Goal: Register for event/course

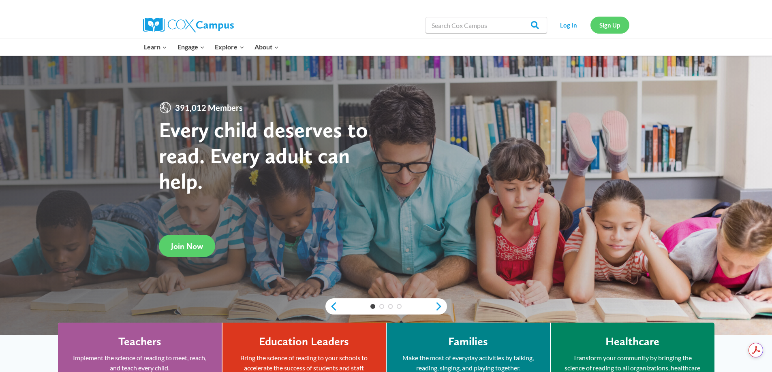
click at [609, 26] on link "Sign Up" at bounding box center [609, 25] width 39 height 17
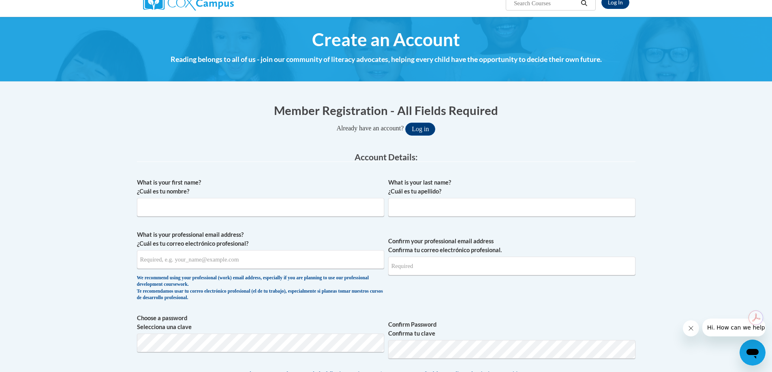
scroll to position [122, 0]
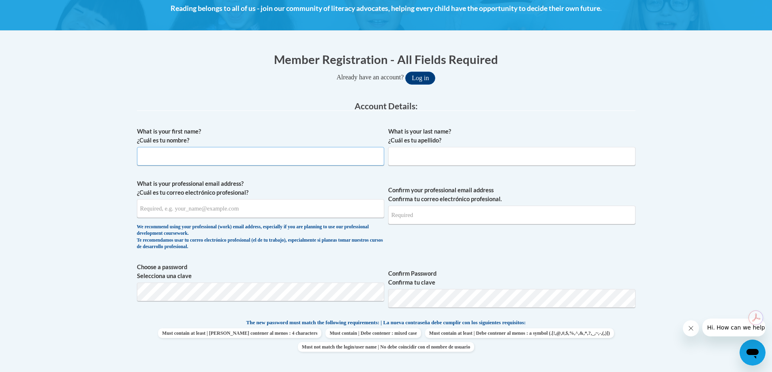
click at [167, 159] on input "What is your first name? ¿Cuál es tu nombre?" at bounding box center [260, 156] width 247 height 19
type input "Brenda"
click at [399, 156] on input "What is your last name? ¿Cuál es tu apellido?" at bounding box center [511, 156] width 247 height 19
type input "Piatt"
click at [204, 209] on input "What is your professional email address? ¿Cuál es tu correo electrónico profesi…" at bounding box center [260, 208] width 247 height 19
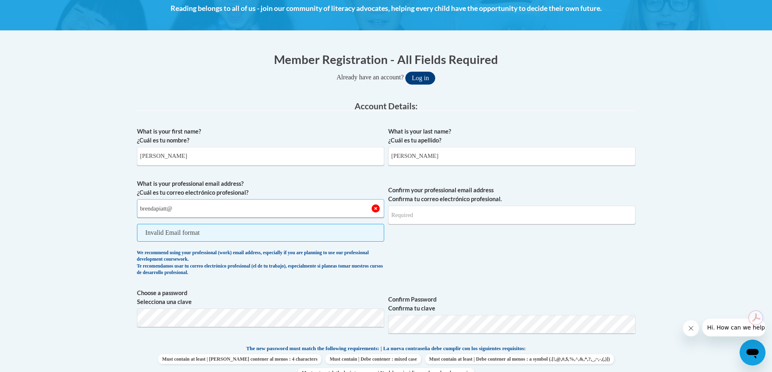
click at [144, 209] on input "brendapiatt@" at bounding box center [260, 208] width 247 height 19
click at [161, 210] on input "Brendapiatt@" at bounding box center [260, 208] width 247 height 19
click at [175, 210] on input "BrendaPiatt@" at bounding box center [260, 208] width 247 height 19
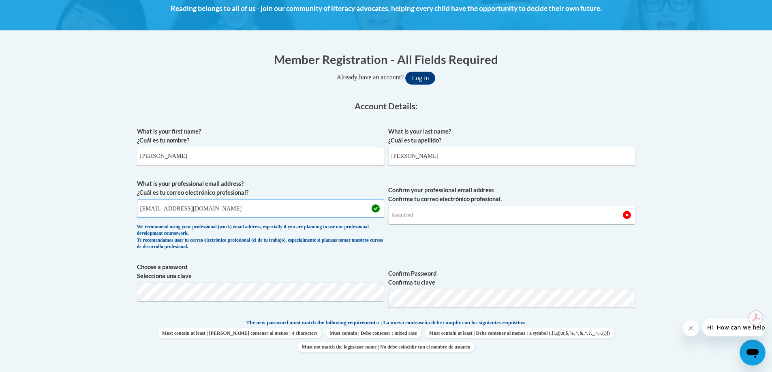
type input "BrendaPiatt@knca.onmicrosoft.com"
click at [417, 216] on input "Confirm your professional email address Confirma tu correo electrónico profesio…" at bounding box center [511, 215] width 247 height 19
click at [422, 218] on input "BrendaPiattkhca" at bounding box center [511, 215] width 247 height 19
type input "BrendaPiatt@khca"
click at [182, 206] on input "BrendaPiatt@knca.onmicrosoft.com" at bounding box center [260, 208] width 247 height 19
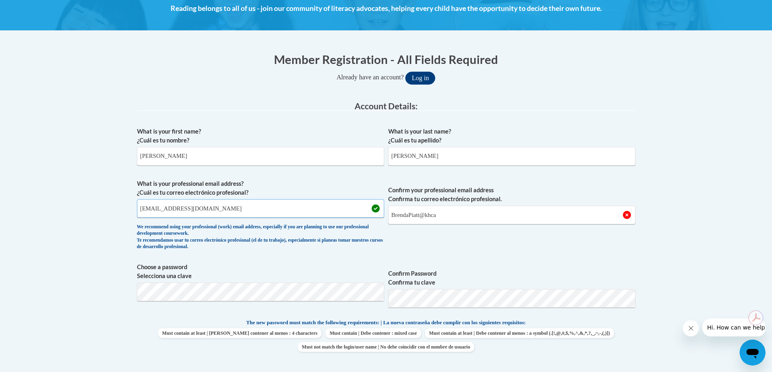
type input "BrendaPiatt@khca.onmicrosoft.com"
click at [442, 218] on input "BrendaPiatt@khca" at bounding box center [511, 215] width 247 height 19
type input "BrendaPiatt@khca.onmicrosoft.com"
drag, startPoint x: 564, startPoint y: 228, endPoint x: 541, endPoint y: 227, distance: 22.3
click at [564, 228] on span "Confirm your professional email address Confirma tu correo electrónico profesio…" at bounding box center [511, 216] width 247 height 75
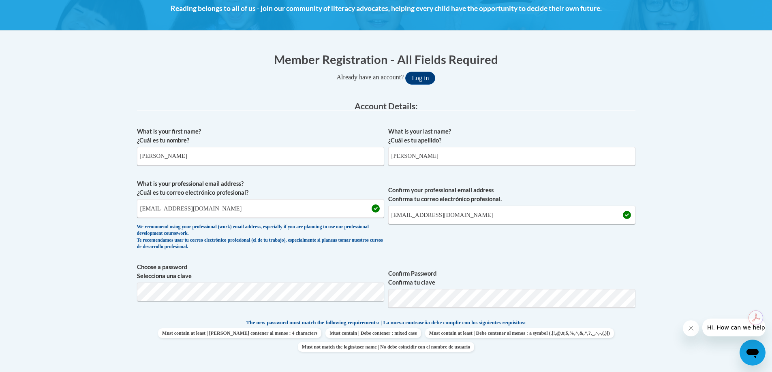
click at [476, 261] on div "What is your first name? ¿Cuál es tu nombre? Brenda What is your last name? ¿Cu…" at bounding box center [386, 307] width 498 height 369
click at [494, 217] on input "BrendaPiatt@khca.onmicrosoft.com" at bounding box center [511, 215] width 247 height 19
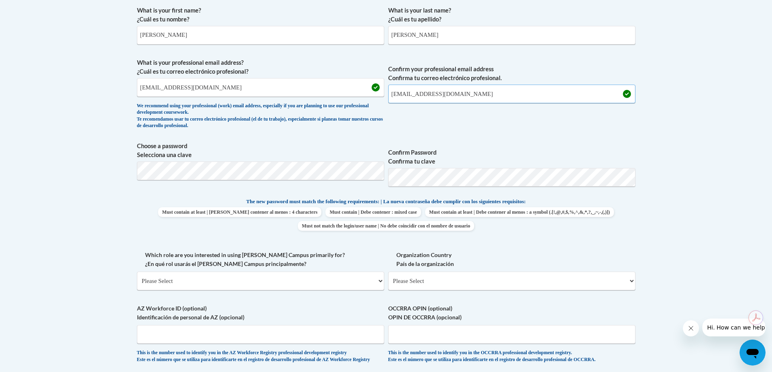
scroll to position [243, 0]
click at [381, 176] on span "Choose a password Selecciona una clave Confirm Password Confirma tu clave" at bounding box center [386, 166] width 498 height 51
click at [609, 91] on input "BrendaPiatt@khca.onmicrosoft.com" at bounding box center [511, 93] width 247 height 19
click at [379, 280] on select "Please Select College/University | Colegio/Universidad Community/Nonprofit Part…" at bounding box center [260, 280] width 247 height 19
select select "fbf2d438-af2f-41f8-98f1-81c410e29de3"
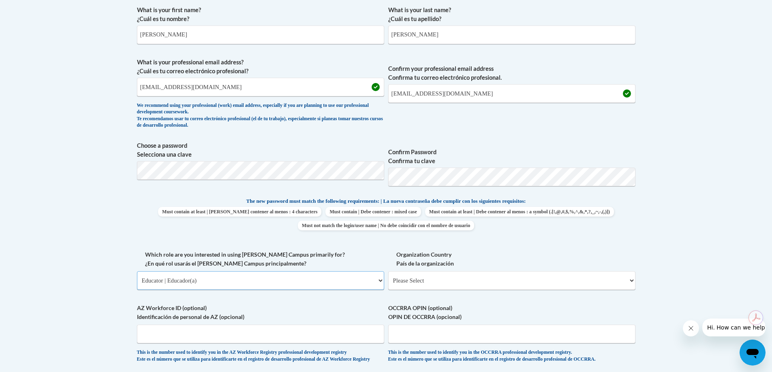
click at [137, 271] on select "Please Select College/University | Colegio/Universidad Community/Nonprofit Part…" at bounding box center [260, 280] width 247 height 19
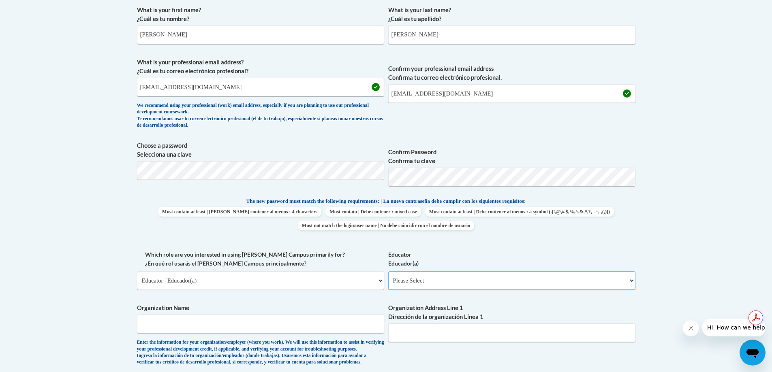
click at [631, 282] on select "Please Select Early Learning/Daycare Teacher/Family Home Care Provider | Maestr…" at bounding box center [511, 280] width 247 height 19
select select "5e2af403-4f2c-4e49-a02f-103e55d7b75b"
click at [388, 271] on select "Please Select Early Learning/Daycare Teacher/Family Home Care Provider | Maestr…" at bounding box center [511, 280] width 247 height 19
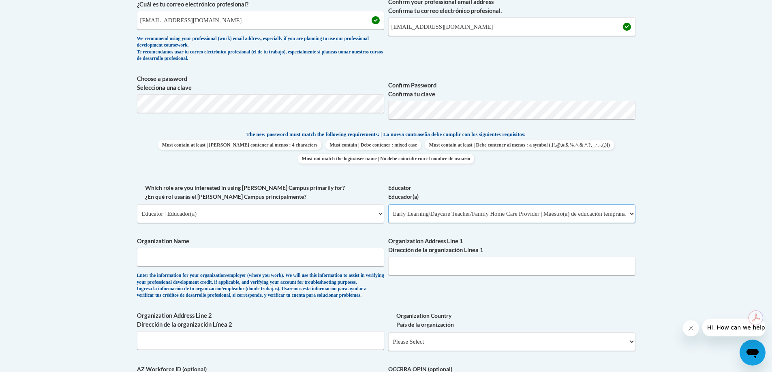
scroll to position [324, 0]
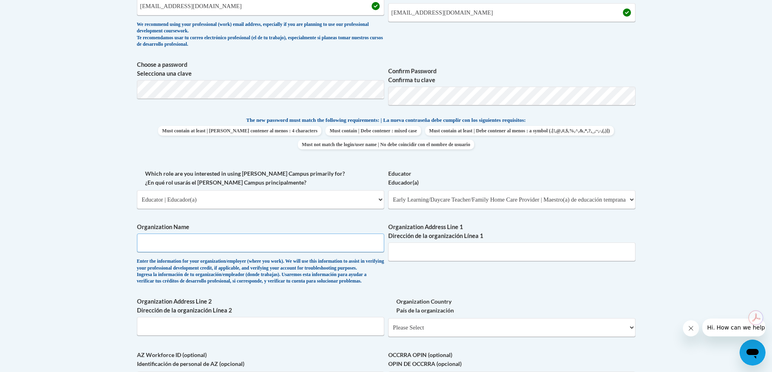
click at [184, 246] on input "Organization Name" at bounding box center [260, 243] width 247 height 19
type input "KnoHoCo Ashland HeadStart"
type input "108 Main Street Glenmont Ohio 44628"
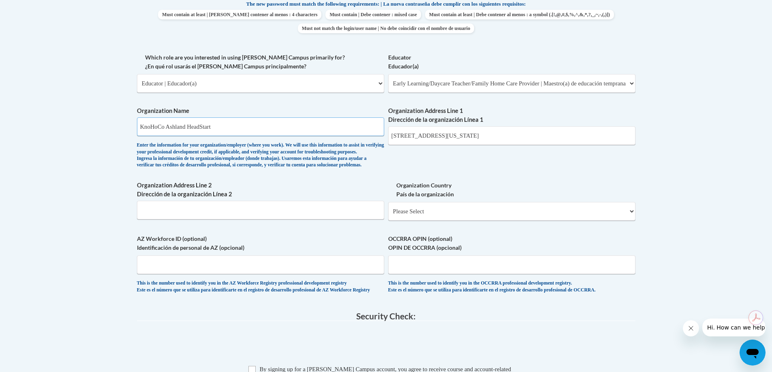
scroll to position [446, 0]
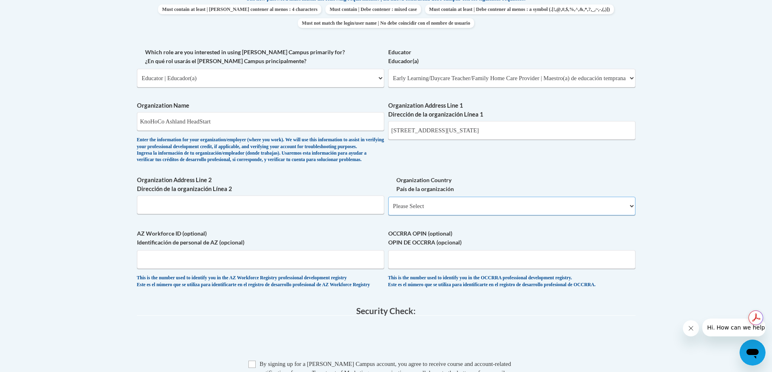
click at [631, 216] on select "Please Select United States | Estados Unidos Outside of the United States | Fue…" at bounding box center [511, 206] width 247 height 19
select select "ad49bcad-a171-4b2e-b99c-48b446064914"
click at [388, 210] on select "Please Select United States | Estados Unidos Outside of the United States | Fue…" at bounding box center [511, 206] width 247 height 19
select select
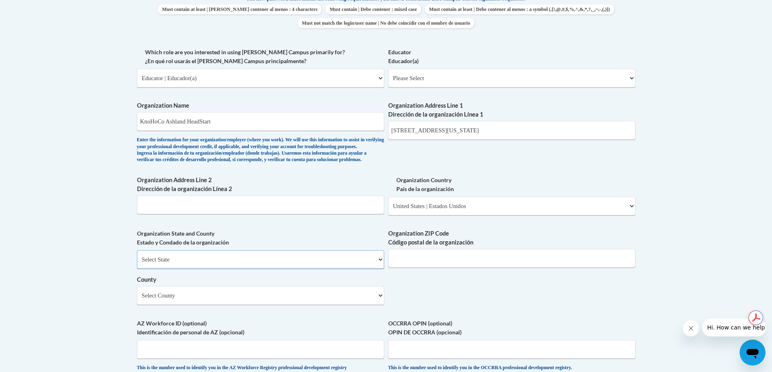
click at [339, 269] on select "Select State Alabama Alaska Arizona Arkansas California Colorado Connecticut De…" at bounding box center [260, 259] width 247 height 19
click at [414, 268] on input "Organization ZIP Code Código postal de la organización" at bounding box center [511, 258] width 247 height 19
type input "44628"
click at [196, 304] on select "Select County Adams Allen Ashland Ashtabula Athens Auglaize Belmont Brown Butle…" at bounding box center [260, 295] width 247 height 19
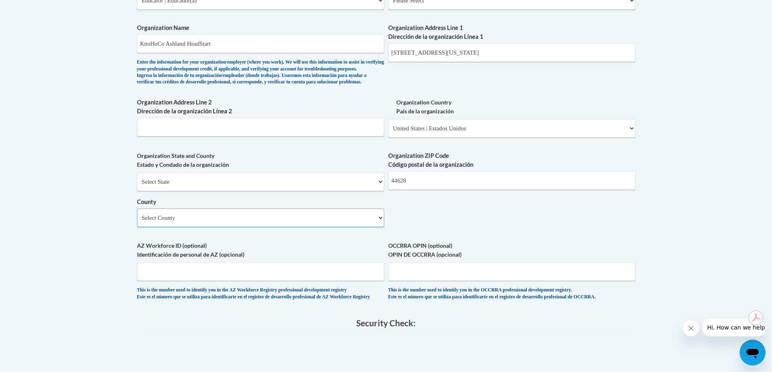
scroll to position [527, 0]
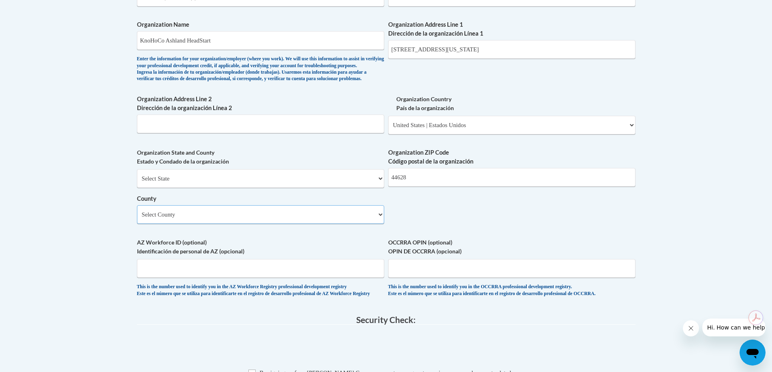
click at [312, 224] on select "Select County Adams Allen Ashland Ashtabula Athens Auglaize Belmont Brown Butle…" at bounding box center [260, 214] width 247 height 19
select select "Holmes"
click at [137, 219] on select "Select County Adams Allen Ashland Ashtabula Athens Auglaize Belmont Brown Butle…" at bounding box center [260, 214] width 247 height 19
click at [422, 278] on input "OCCRRA OPIN (optional) OPIN DE OCCRRA (opcional)" at bounding box center [511, 268] width 247 height 19
type input "11136554"
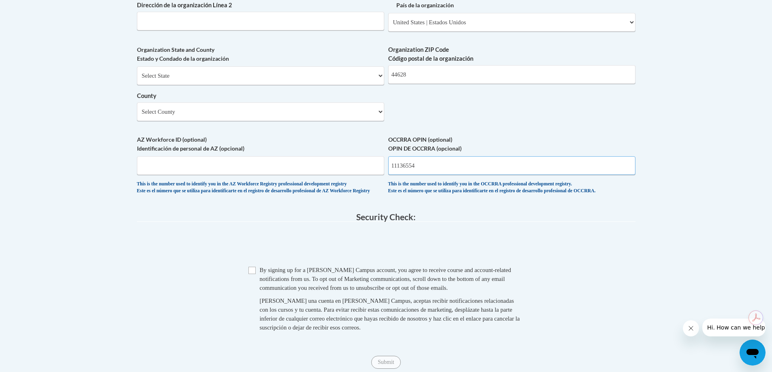
scroll to position [648, 0]
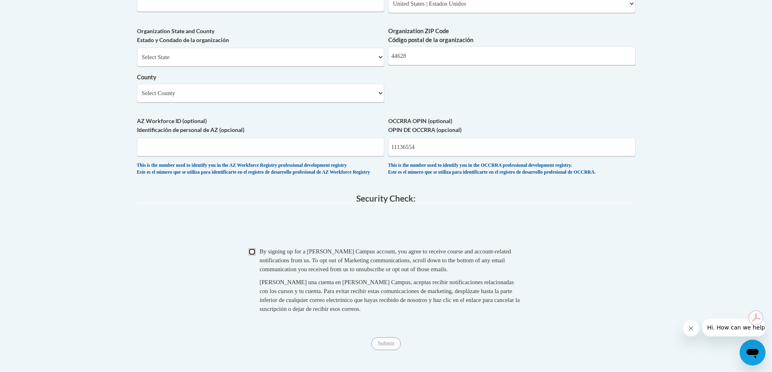
drag, startPoint x: 253, startPoint y: 273, endPoint x: 292, endPoint y: 280, distance: 39.5
click at [253, 256] on input "Checkbox" at bounding box center [251, 251] width 7 height 7
checkbox input "true"
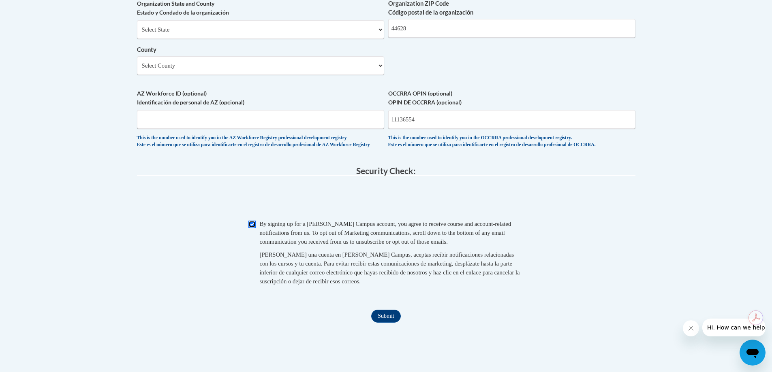
scroll to position [689, 0]
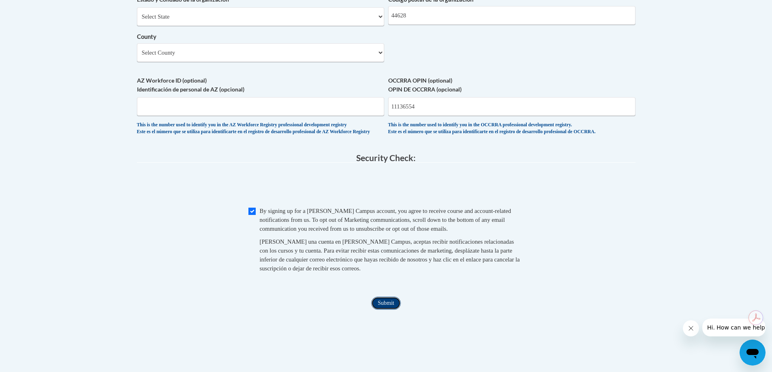
click at [384, 310] on input "Submit" at bounding box center [385, 303] width 29 height 13
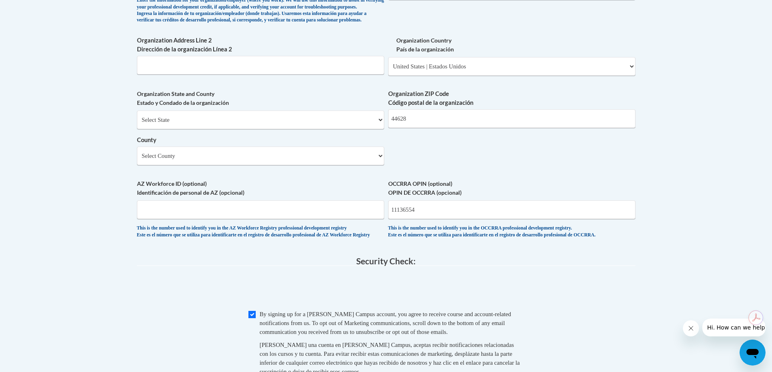
scroll to position [567, 0]
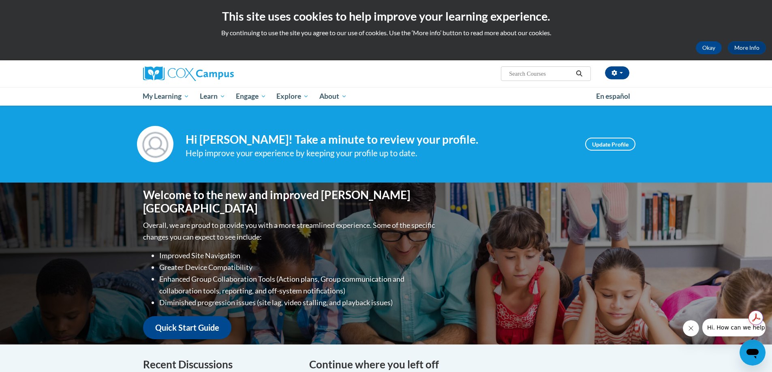
click at [528, 75] on input "Search..." at bounding box center [540, 74] width 65 height 10
type input "The power of language"
click at [577, 73] on icon "Search" at bounding box center [578, 73] width 7 height 6
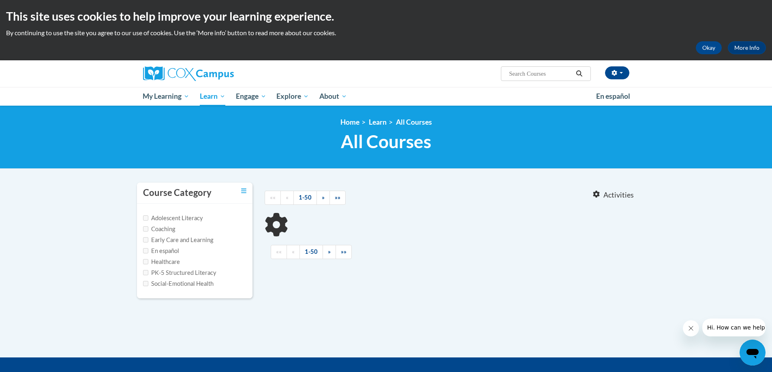
type input "The power of language"
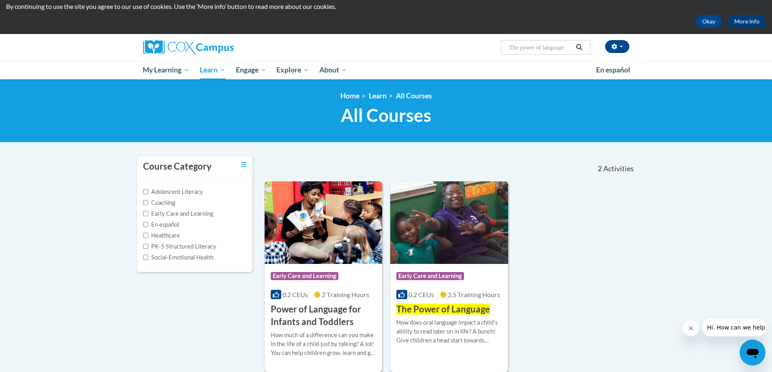
scroll to position [41, 0]
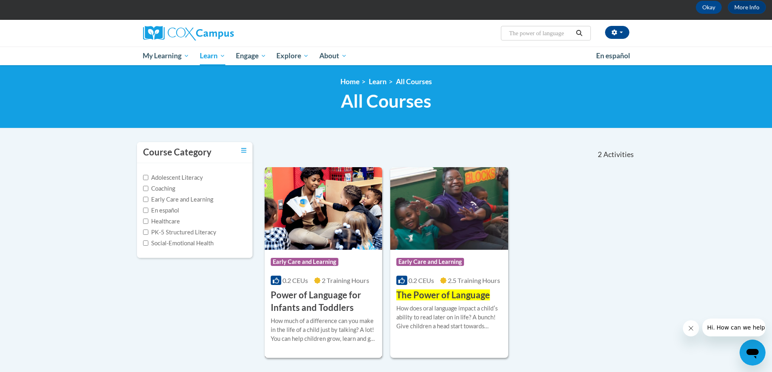
click at [314, 295] on h3 "Power of Language for Infants and Toddlers" at bounding box center [324, 301] width 106 height 25
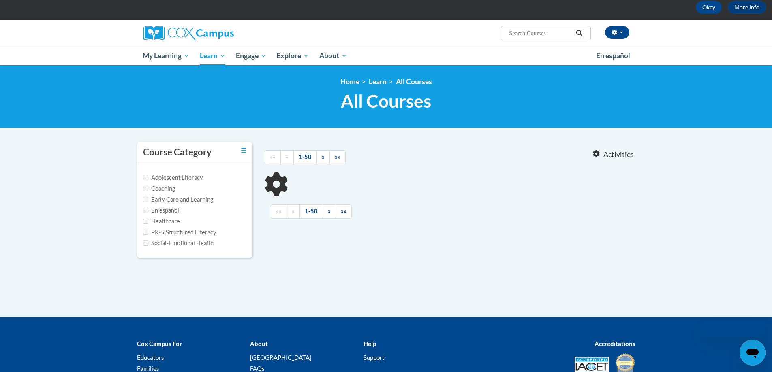
type input "The power of language"
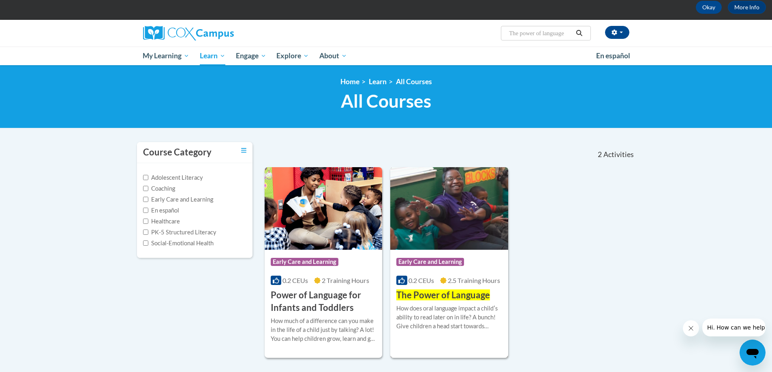
click at [446, 290] on span "The Power of Language" at bounding box center [443, 295] width 94 height 11
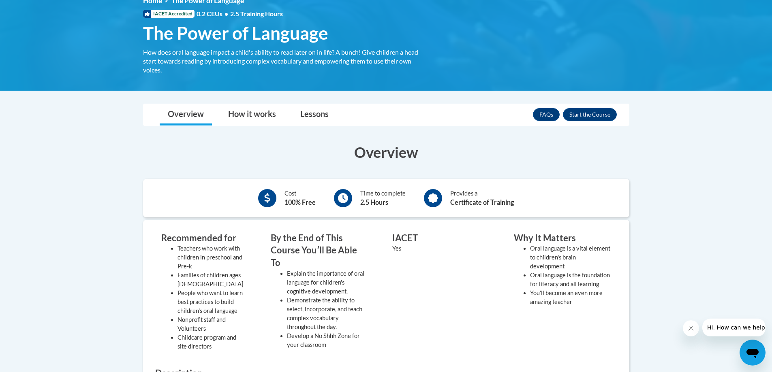
scroll to position [81, 0]
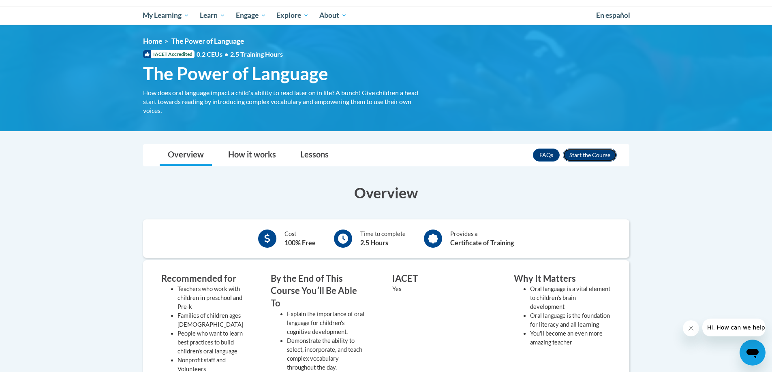
click at [585, 154] on button "Enroll" at bounding box center [590, 155] width 54 height 13
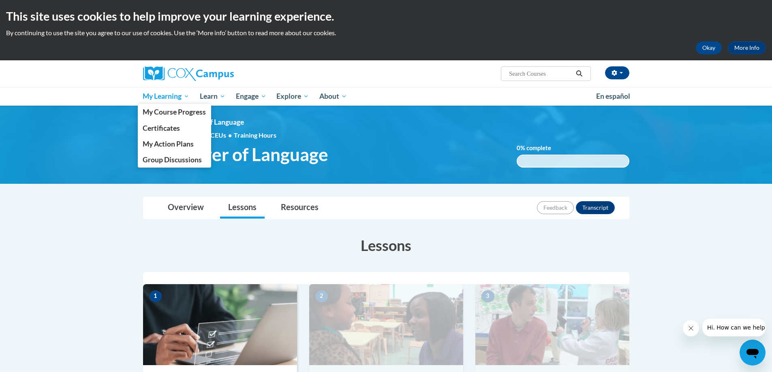
click at [158, 98] on span "My Learning" at bounding box center [166, 97] width 47 height 10
click at [165, 112] on span "My Course Progress" at bounding box center [174, 112] width 63 height 9
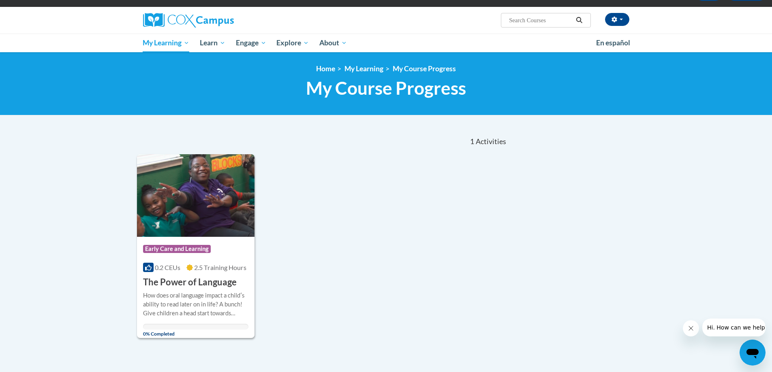
scroll to position [81, 0]
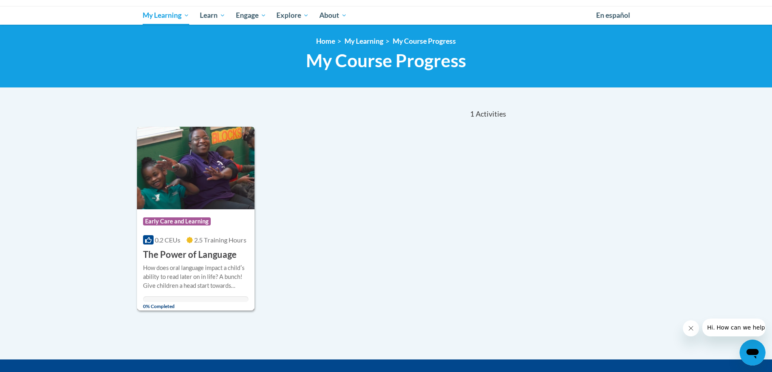
click at [193, 228] on div "Course Category: Early Care and Learning" at bounding box center [196, 223] width 106 height 18
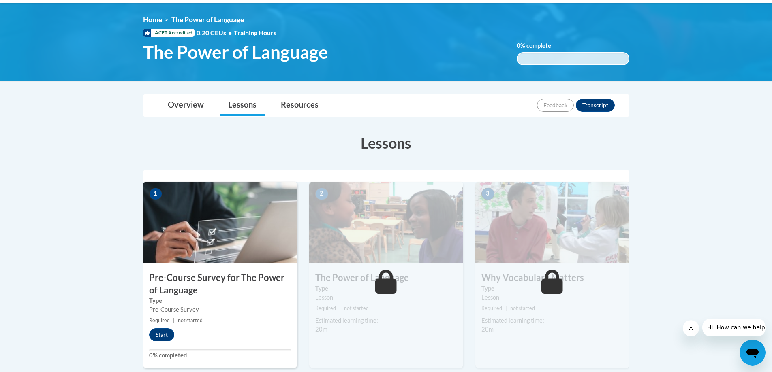
scroll to position [122, 0]
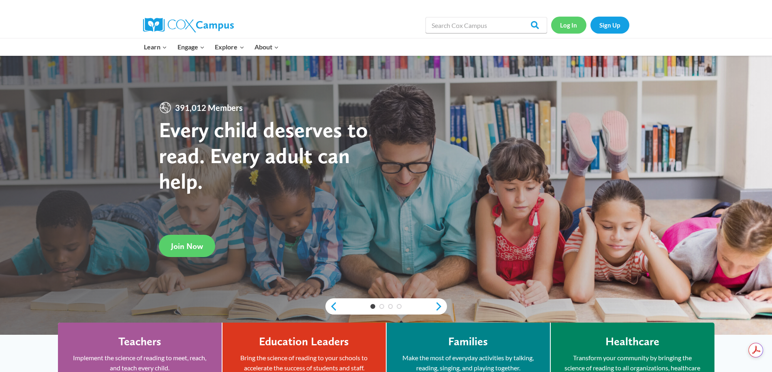
click at [566, 21] on link "Log In" at bounding box center [568, 25] width 35 height 17
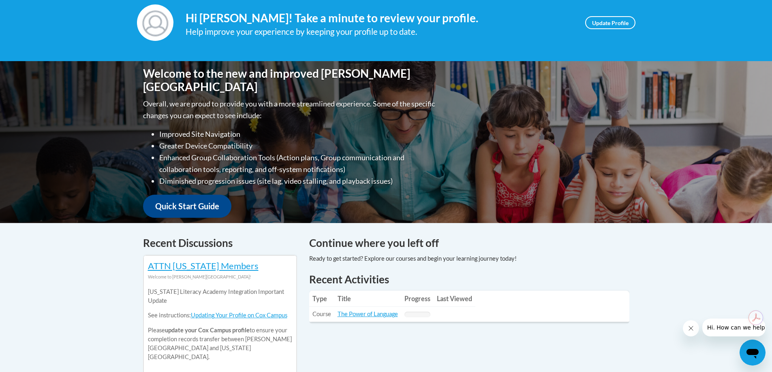
scroll to position [162, 0]
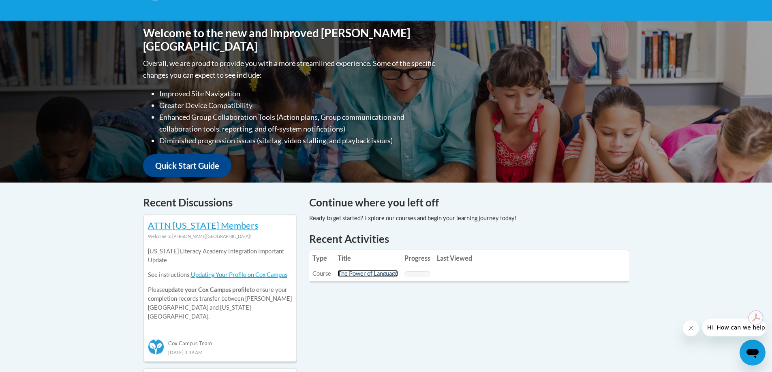
click at [356, 271] on link "The Power of Language" at bounding box center [367, 273] width 60 height 7
